Goal: Task Accomplishment & Management: Manage account settings

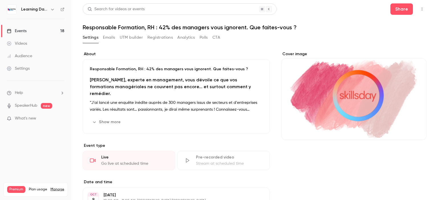
click at [30, 29] on link "Events 18" at bounding box center [35, 31] width 71 height 13
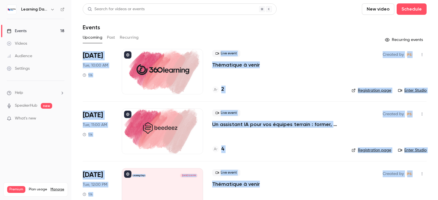
scroll to position [224, 0]
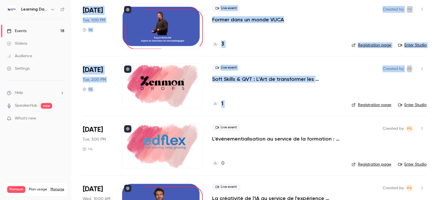
drag, startPoint x: 437, startPoint y: 23, endPoint x: 437, endPoint y: 61, distance: 38.5
click at [437, 61] on main "Search for videos or events New video Schedule Events Upcoming Past Recurring R…" at bounding box center [254, 100] width 366 height 200
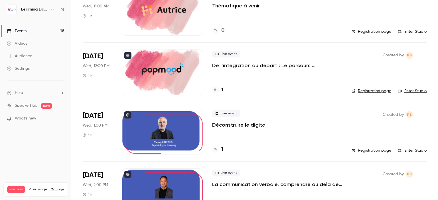
scroll to position [563, 0]
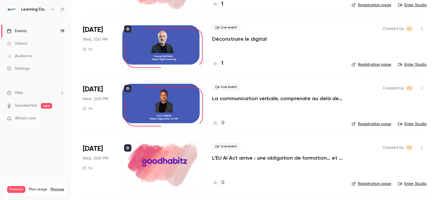
click at [273, 99] on p "La communication verbale, comprendre au delà des mots pour installer la confian…" at bounding box center [277, 98] width 130 height 7
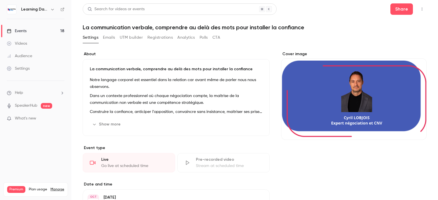
click at [207, 86] on p "Notre langage corporel est essentiel dans la relation car avant même de parler …" at bounding box center [176, 84] width 173 height 14
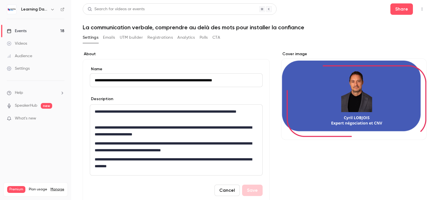
click at [130, 80] on input "**********" at bounding box center [176, 81] width 173 height 14
type input "**********"
click at [250, 189] on button "Save" at bounding box center [252, 190] width 21 height 11
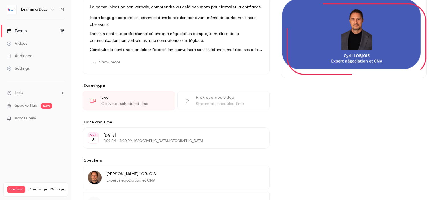
scroll to position [112, 0]
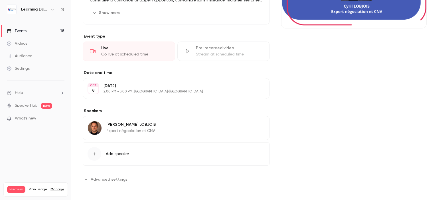
click at [123, 185] on div "**********" at bounding box center [255, 69] width 344 height 258
click at [117, 177] on span "Advanced settings" at bounding box center [109, 180] width 37 height 6
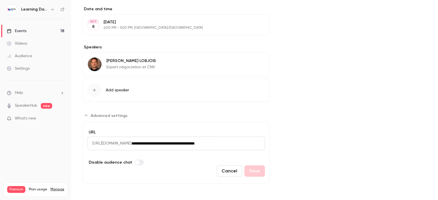
drag, startPoint x: 437, startPoint y: 110, endPoint x: 437, endPoint y: 178, distance: 68.1
click at [437, 178] on main "Search for videos or events Share La communication non verbale, comprendre au d…" at bounding box center [254, 100] width 366 height 200
drag, startPoint x: 197, startPoint y: 143, endPoint x: 252, endPoint y: 152, distance: 55.7
click at [365, 139] on div "**********" at bounding box center [255, 30] width 344 height 308
click at [331, 154] on div "Cover image" at bounding box center [353, 30] width 145 height 308
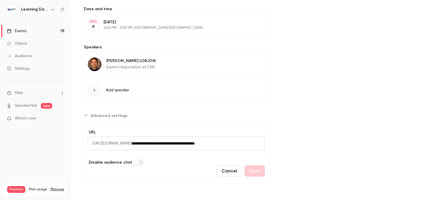
scroll to position [0, 0]
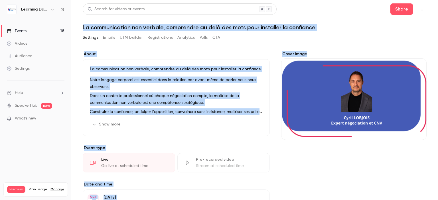
drag, startPoint x: 437, startPoint y: 133, endPoint x: 427, endPoint y: -15, distance: 147.9
click at [427, 0] on html "Learning Days Events 18 Videos Audience Settings Help SpeakerHub new What's new…" at bounding box center [219, 122] width 438 height 245
click at [340, 28] on h1 "La communication non verbale, comprendre au delà des mots pour installer la con…" at bounding box center [255, 27] width 344 height 7
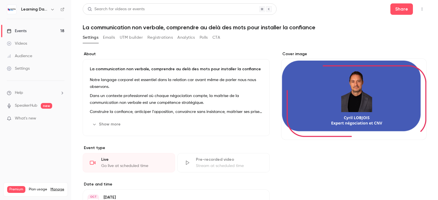
click at [28, 31] on link "Events 18" at bounding box center [35, 31] width 71 height 13
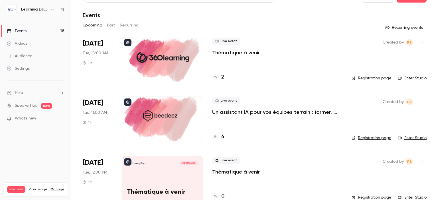
scroll to position [14, 0]
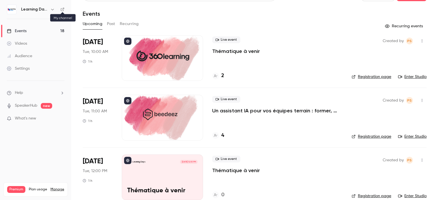
click at [60, 9] on div "Learning Days" at bounding box center [36, 10] width 58 height 10
click at [64, 10] on icon at bounding box center [62, 9] width 4 height 4
